Goal: Information Seeking & Learning: Learn about a topic

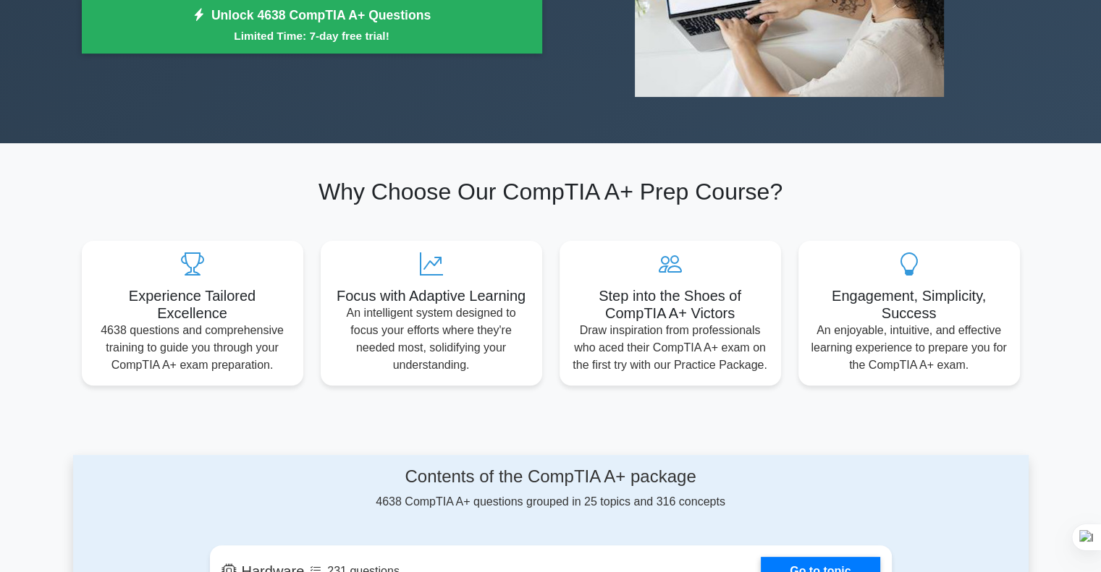
scroll to position [362, 0]
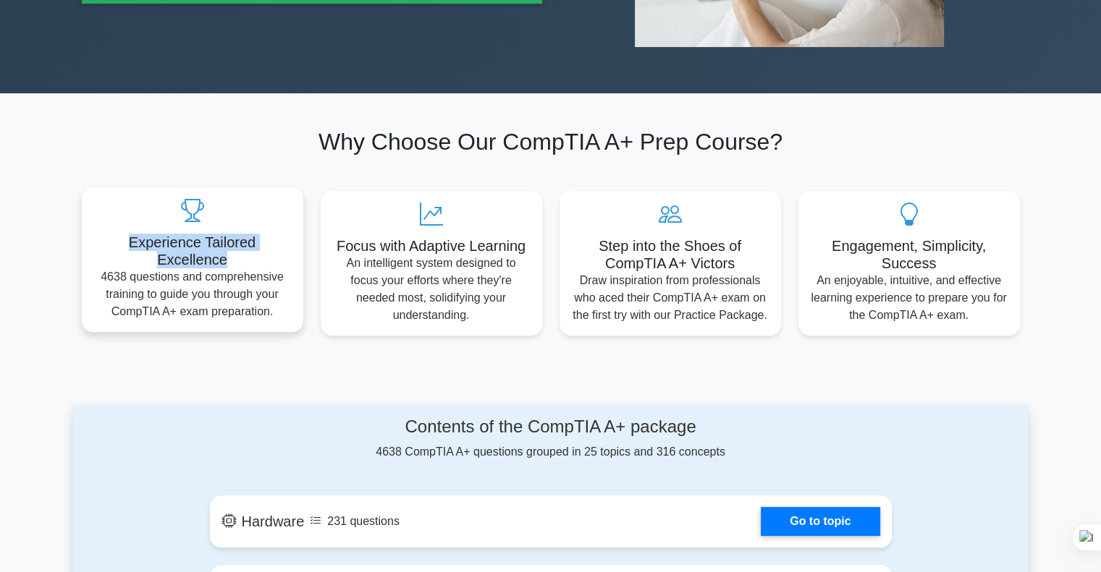
drag, startPoint x: 138, startPoint y: 258, endPoint x: 0, endPoint y: 263, distance: 138.3
type textarea "Experience Tailored Excellence"
click at [93, 263] on h5 "Experience Tailored Excellence" at bounding box center [192, 251] width 198 height 35
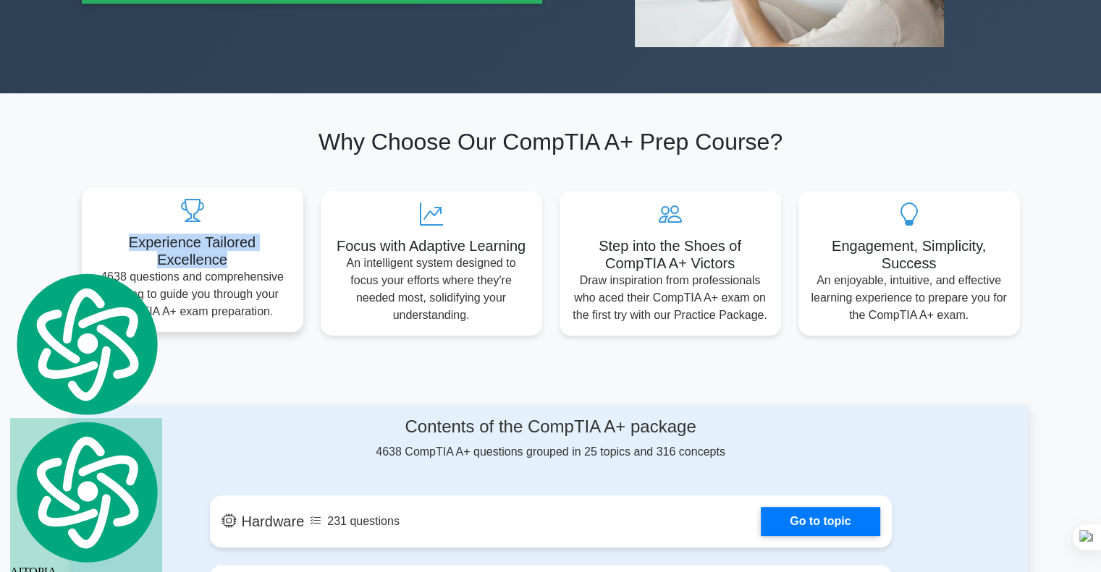
click at [292, 262] on h5 "Experience Tailored Excellence" at bounding box center [192, 251] width 198 height 35
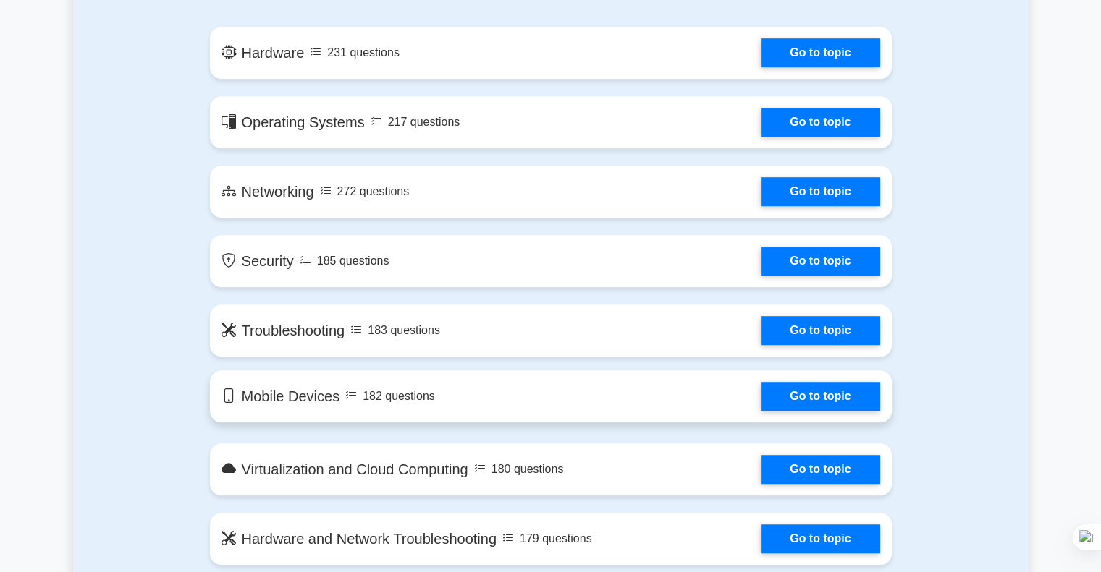
scroll to position [796, 0]
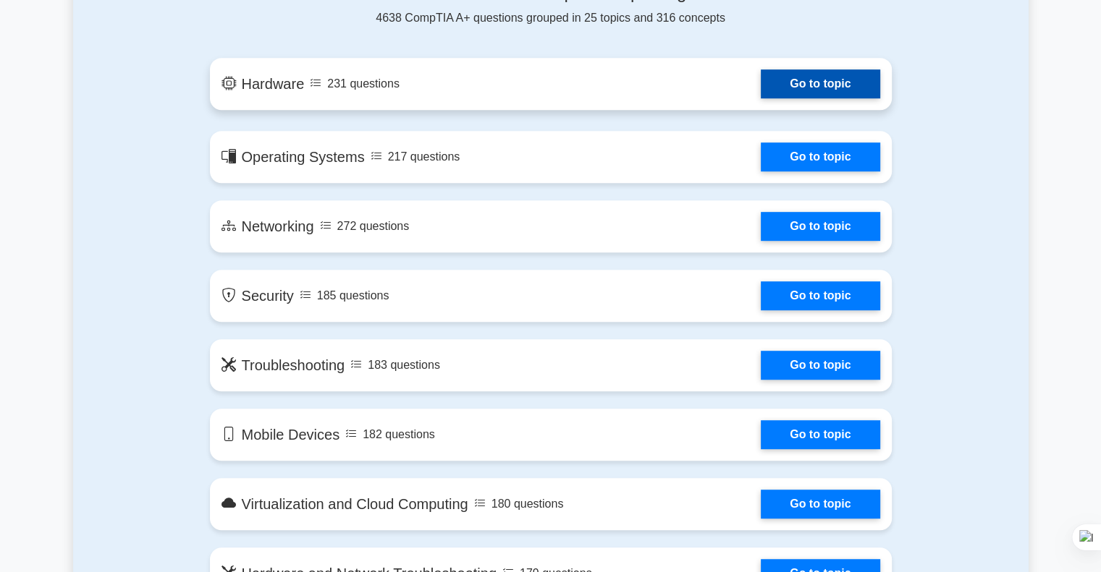
click at [879, 98] on link "Go to topic" at bounding box center [820, 83] width 119 height 29
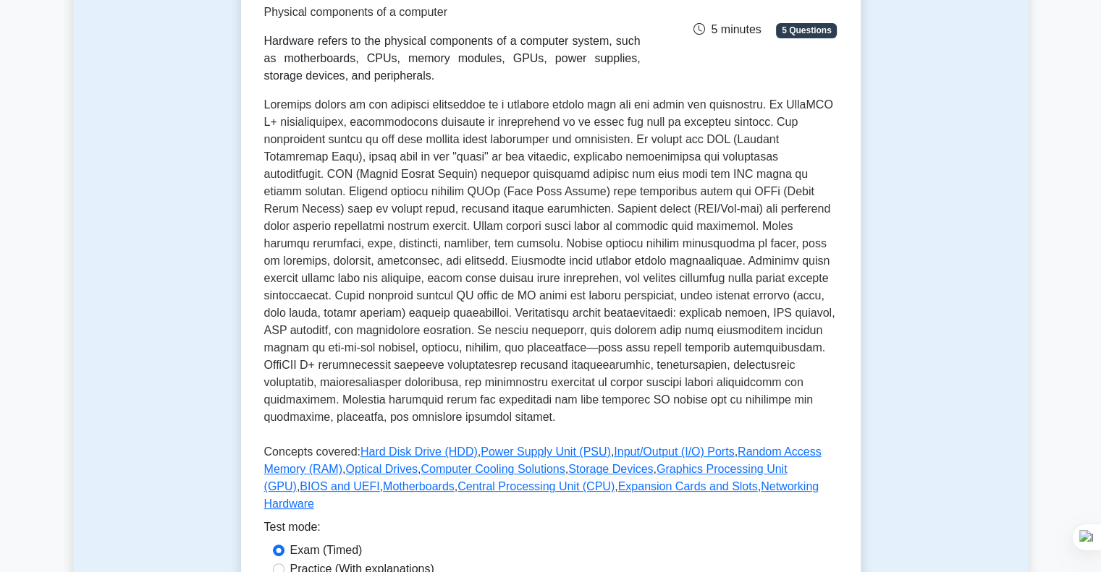
scroll to position [434, 0]
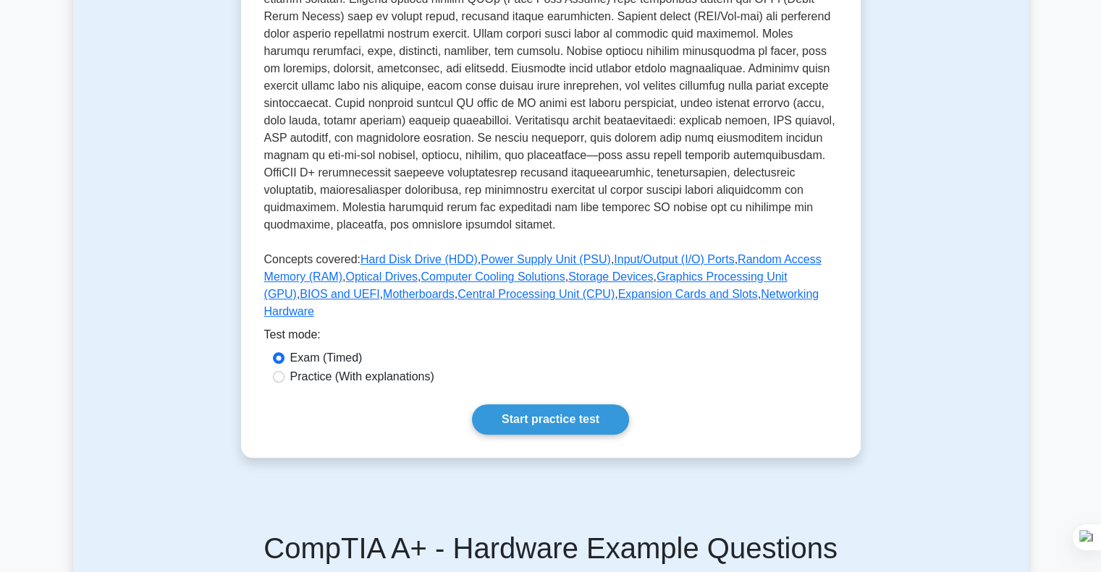
click at [368, 368] on label "Practice (With explanations)" at bounding box center [362, 376] width 144 height 17
click at [284, 371] on input "Practice (With explanations)" at bounding box center [279, 377] width 12 height 12
radio input "true"
click at [538, 405] on link "Start practice test" at bounding box center [550, 420] width 157 height 30
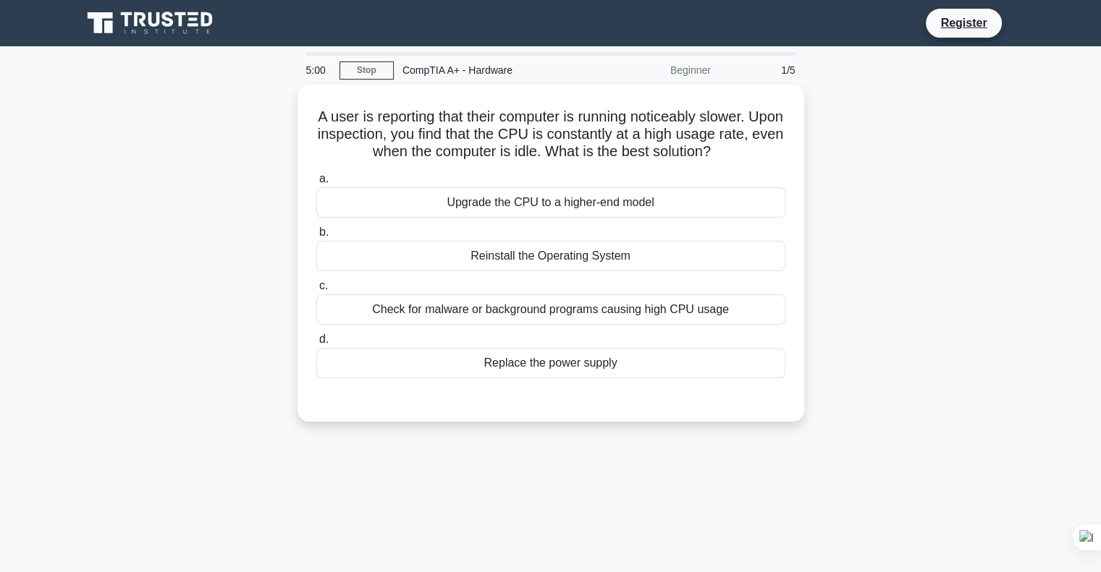
scroll to position [8909, 0]
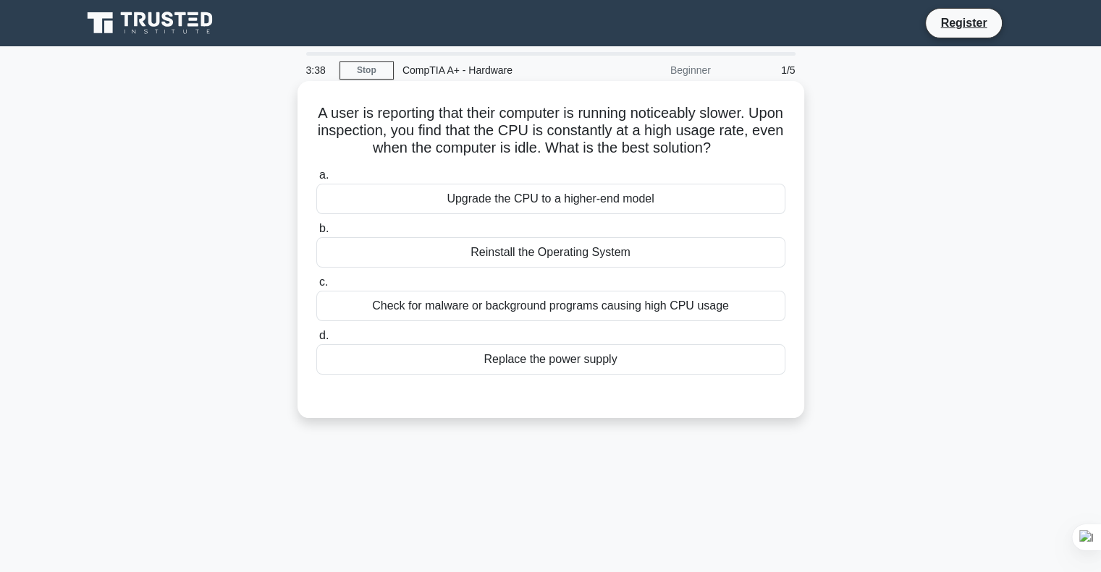
click at [585, 308] on div "Check for malware or background programs causing high CPU usage" at bounding box center [550, 306] width 469 height 30
click at [316, 287] on input "c. Check for malware or background programs causing high CPU usage" at bounding box center [316, 282] width 0 height 9
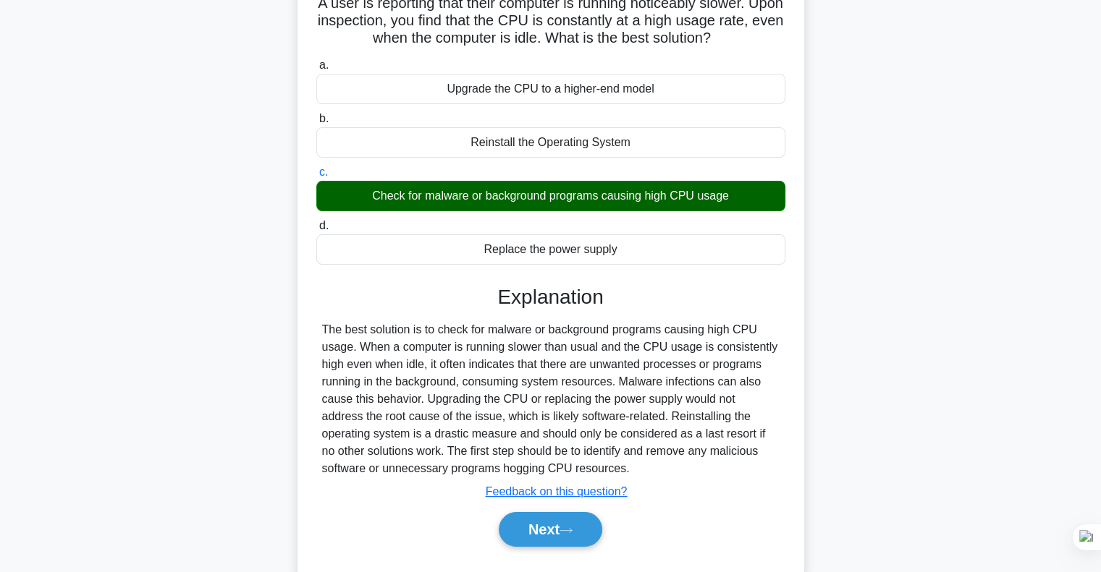
scroll to position [145, 0]
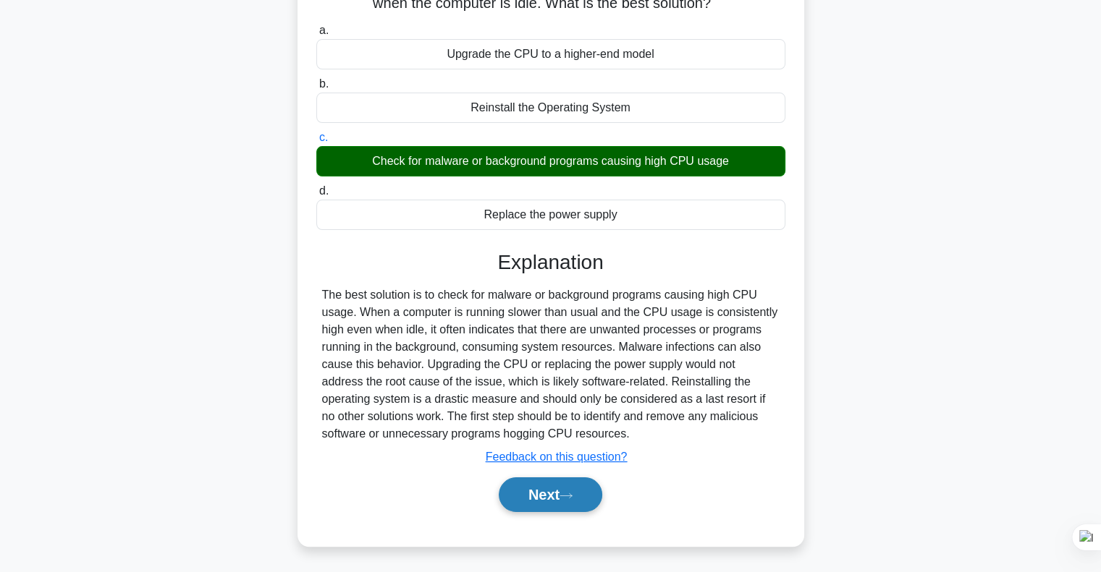
click at [537, 502] on button "Next" at bounding box center [550, 495] width 103 height 35
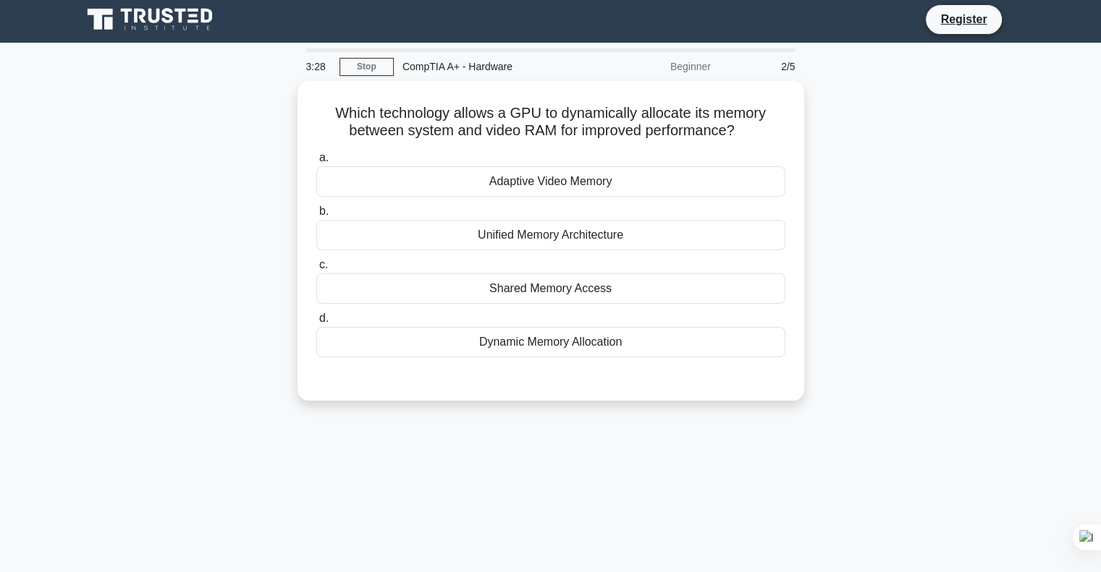
scroll to position [0, 0]
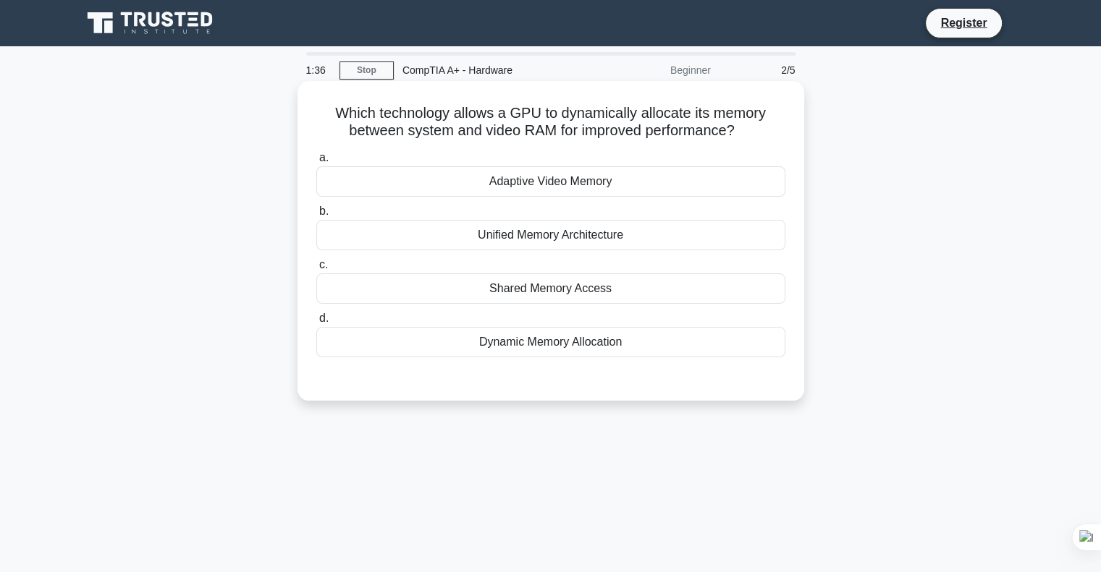
click at [570, 288] on div "Shared Memory Access" at bounding box center [550, 289] width 469 height 30
click at [316, 270] on input "c. Shared Memory Access" at bounding box center [316, 265] width 0 height 9
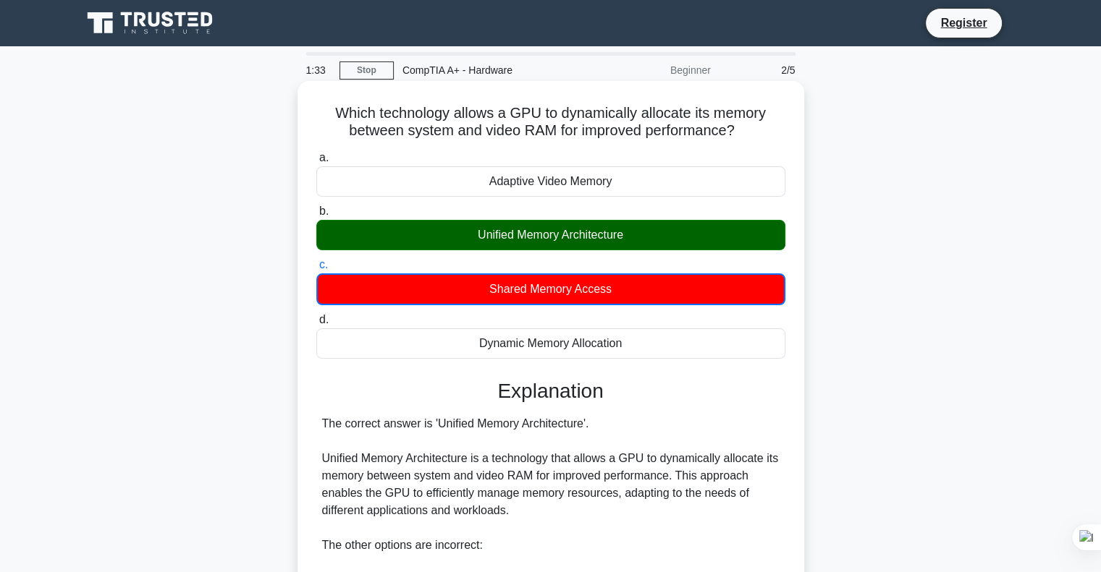
click at [593, 240] on div "Unified Memory Architecture" at bounding box center [550, 235] width 469 height 30
click at [316, 216] on input "b. Unified Memory Architecture" at bounding box center [316, 211] width 0 height 9
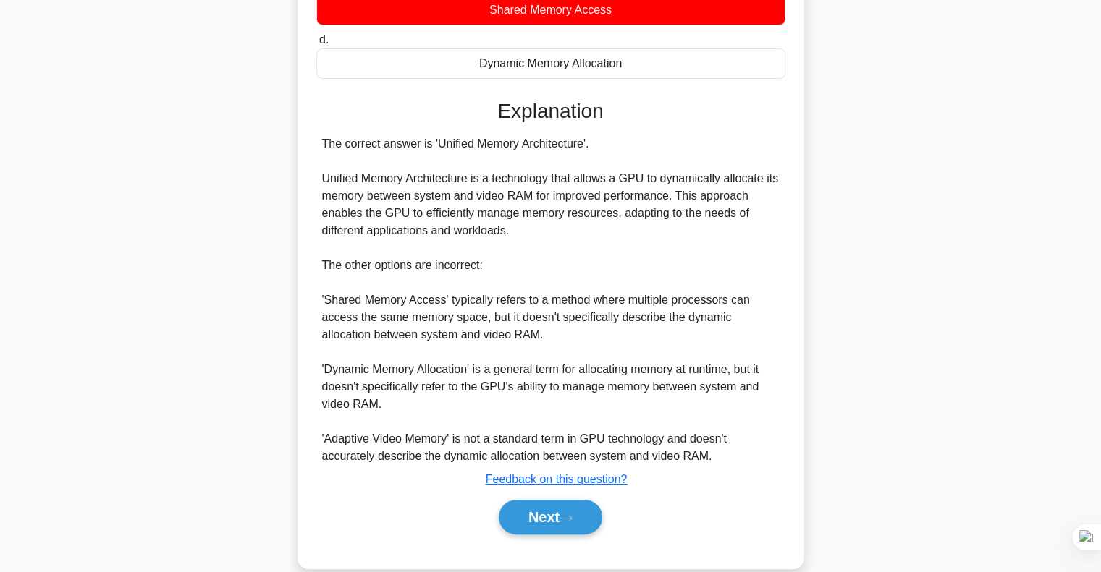
scroll to position [289, 0]
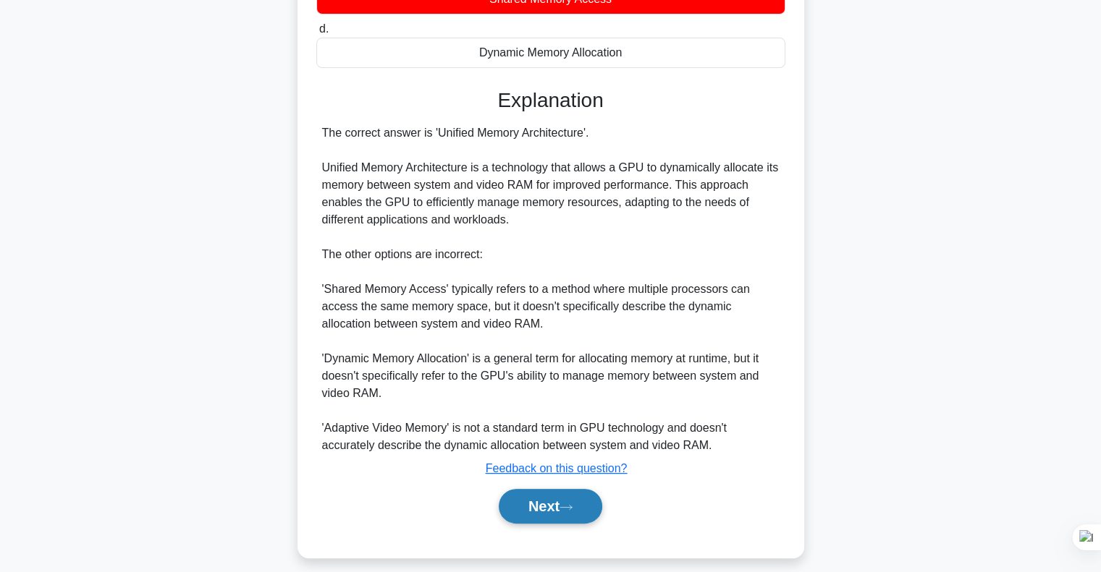
click at [569, 507] on icon at bounding box center [565, 508] width 13 height 8
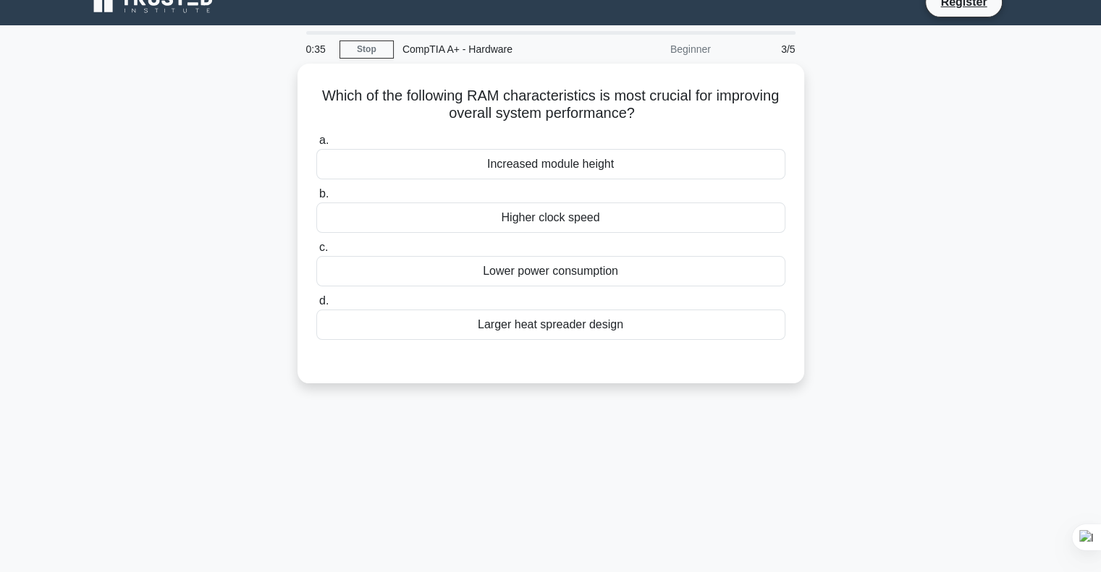
scroll to position [0, 0]
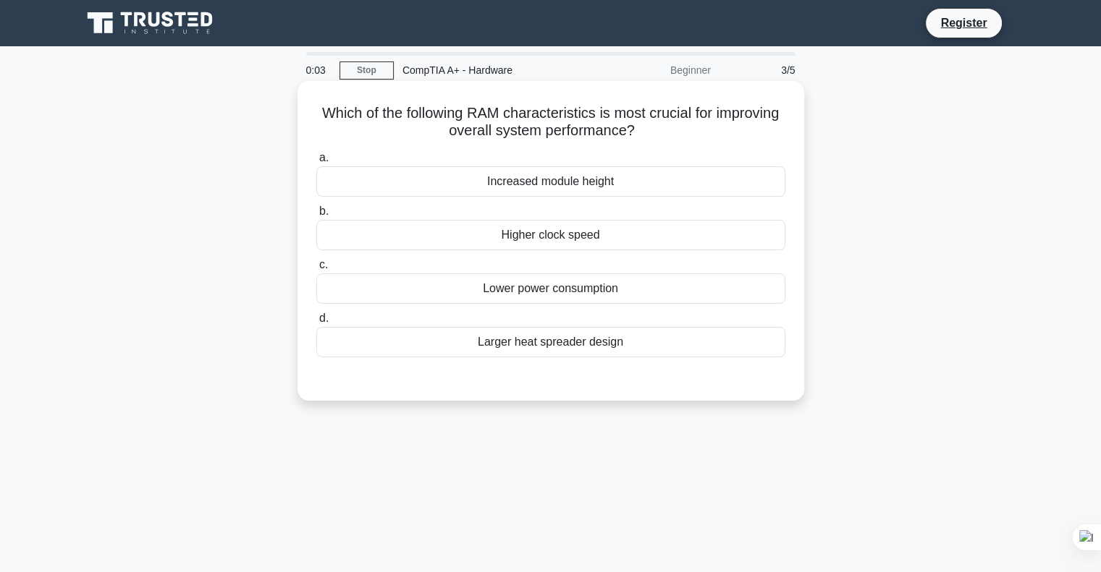
drag, startPoint x: 614, startPoint y: 182, endPoint x: 488, endPoint y: 180, distance: 125.9
type textarea "Increased module height"
click at [488, 180] on div "Increased module height" at bounding box center [550, 181] width 469 height 30
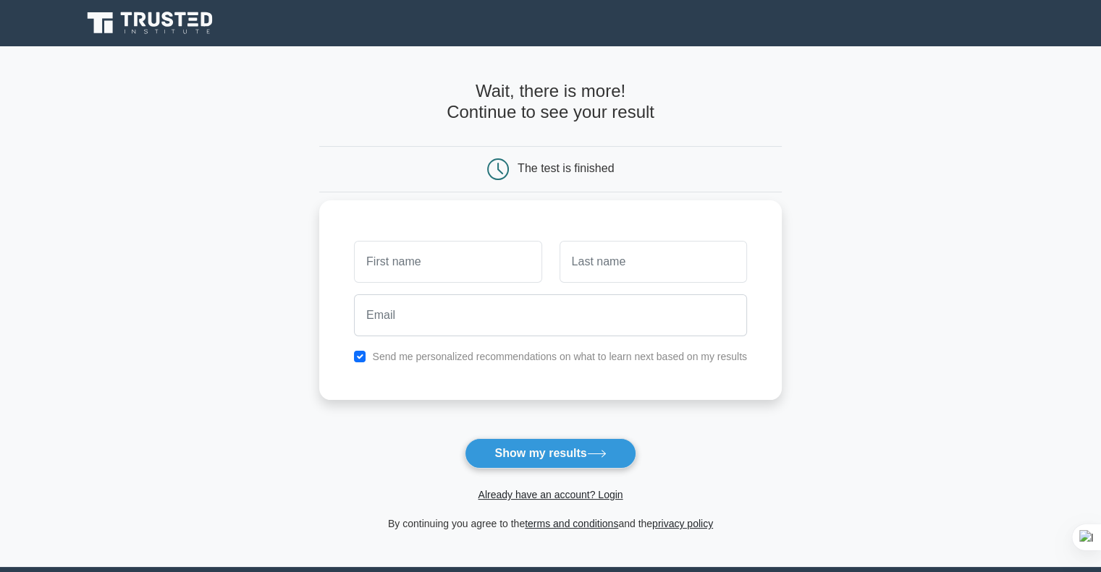
scroll to position [8909, 0]
click at [543, 454] on button "Show my results" at bounding box center [550, 454] width 171 height 30
